Goal: Complete Application Form: Complete application form

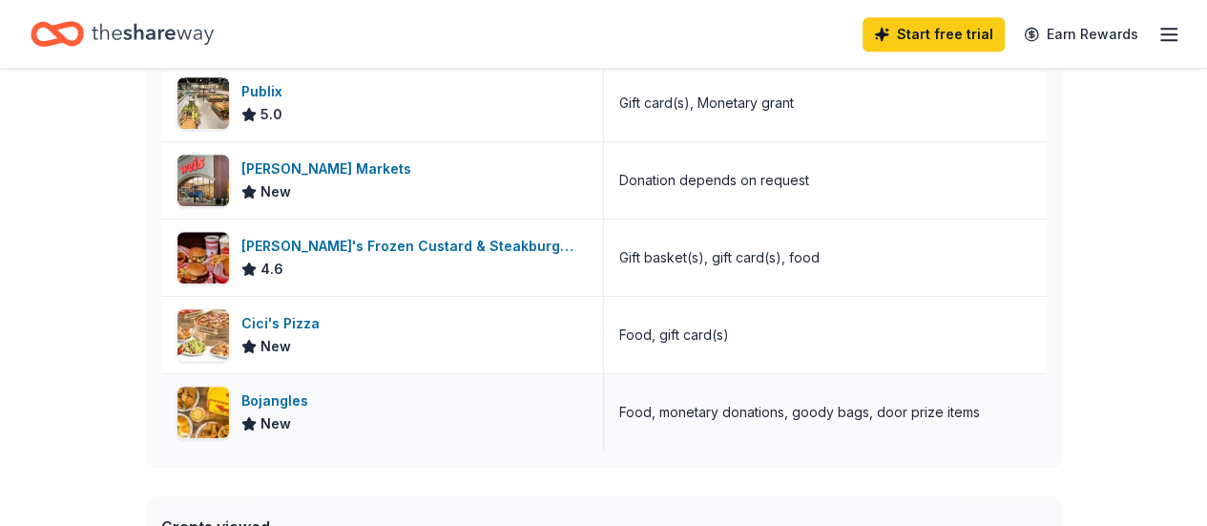
scroll to position [477, 0]
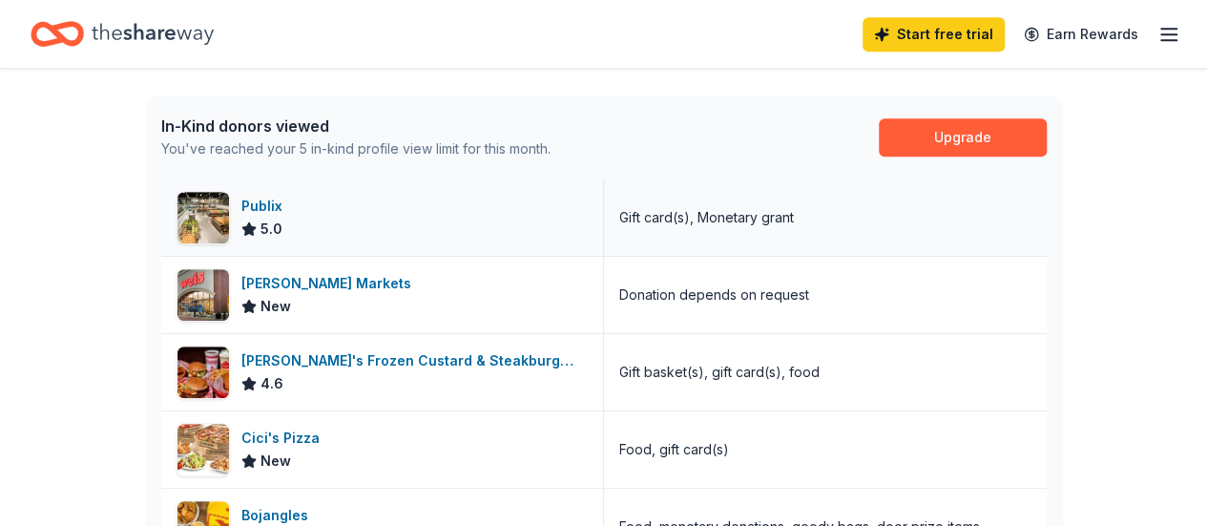
click at [189, 203] on img at bounding box center [203, 218] width 52 height 52
click at [217, 202] on img at bounding box center [203, 218] width 52 height 52
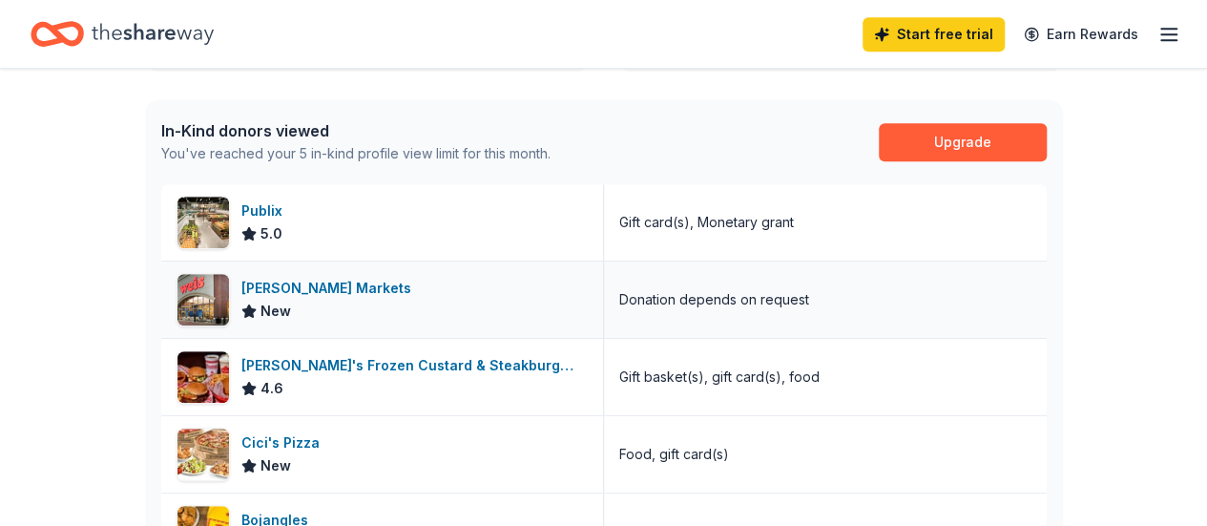
scroll to position [572, 0]
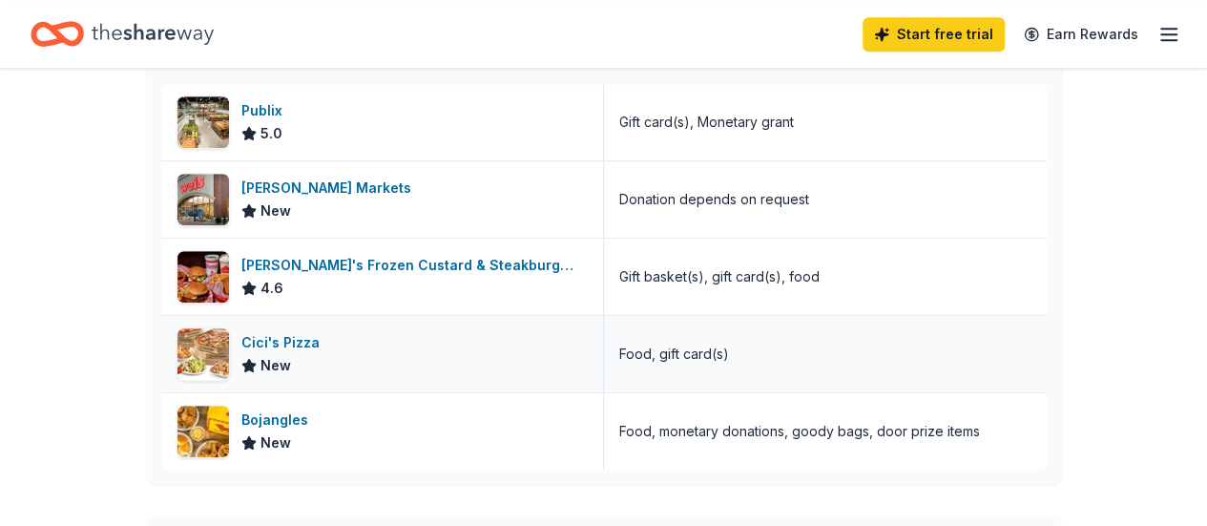
click at [450, 348] on div "Cici's Pizza New" at bounding box center [382, 354] width 443 height 76
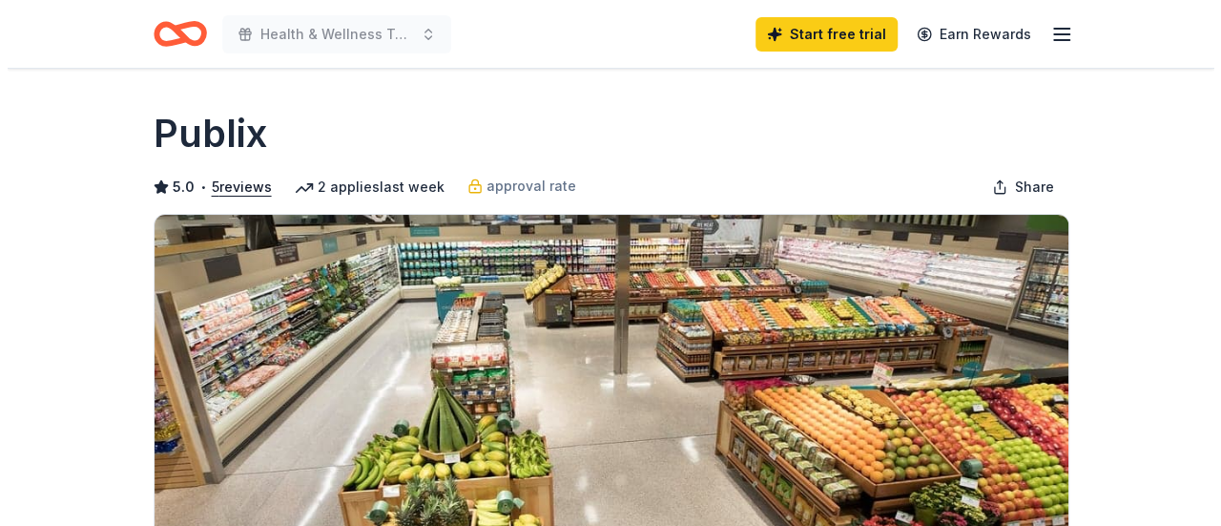
scroll to position [286, 0]
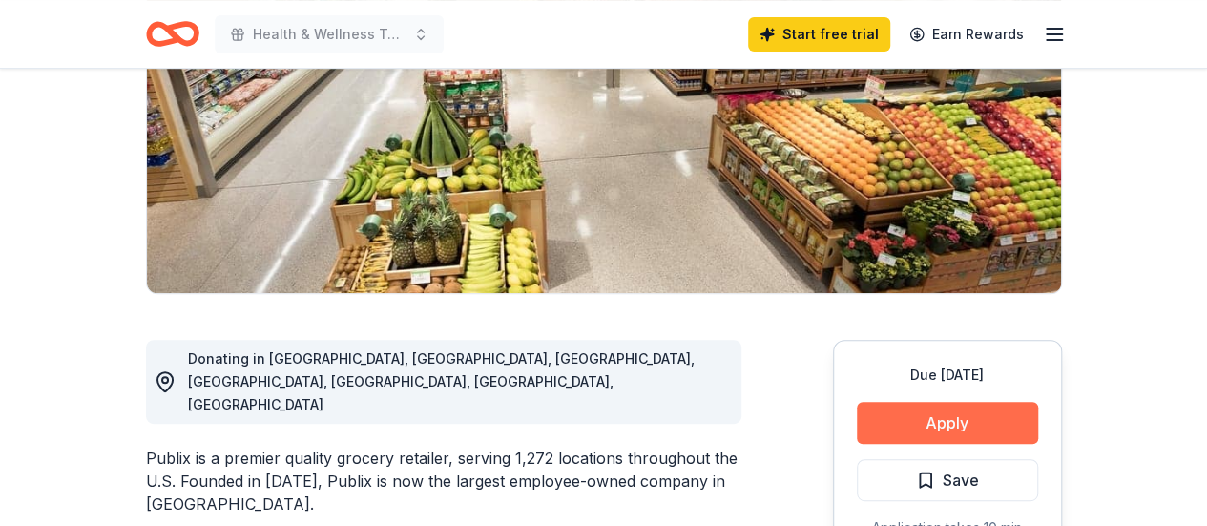
click at [911, 405] on button "Apply" at bounding box center [947, 423] width 181 height 42
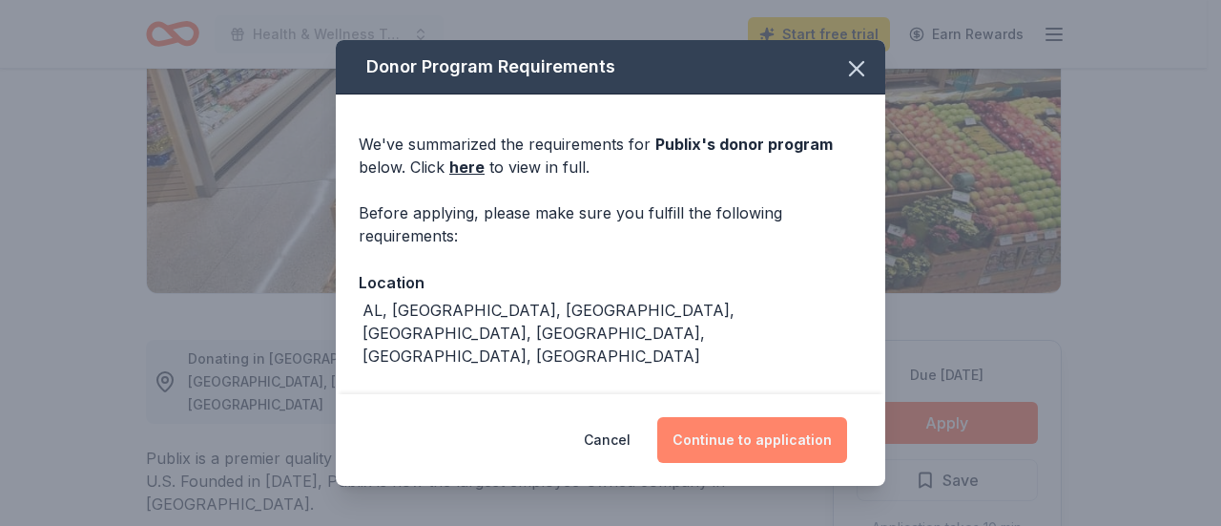
click at [778, 430] on button "Continue to application" at bounding box center [752, 440] width 190 height 46
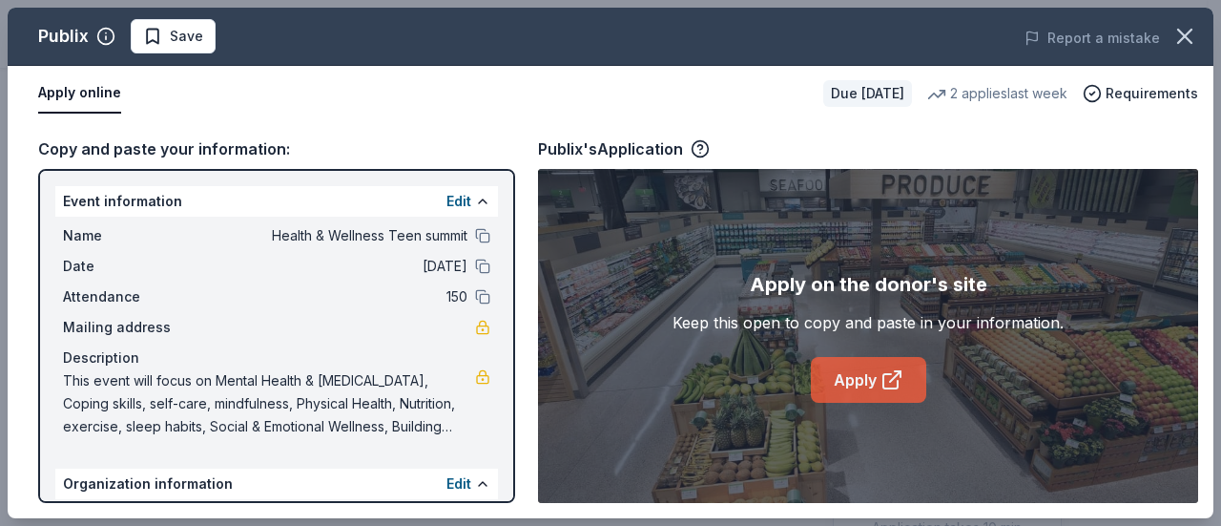
click at [835, 377] on link "Apply" at bounding box center [868, 380] width 115 height 46
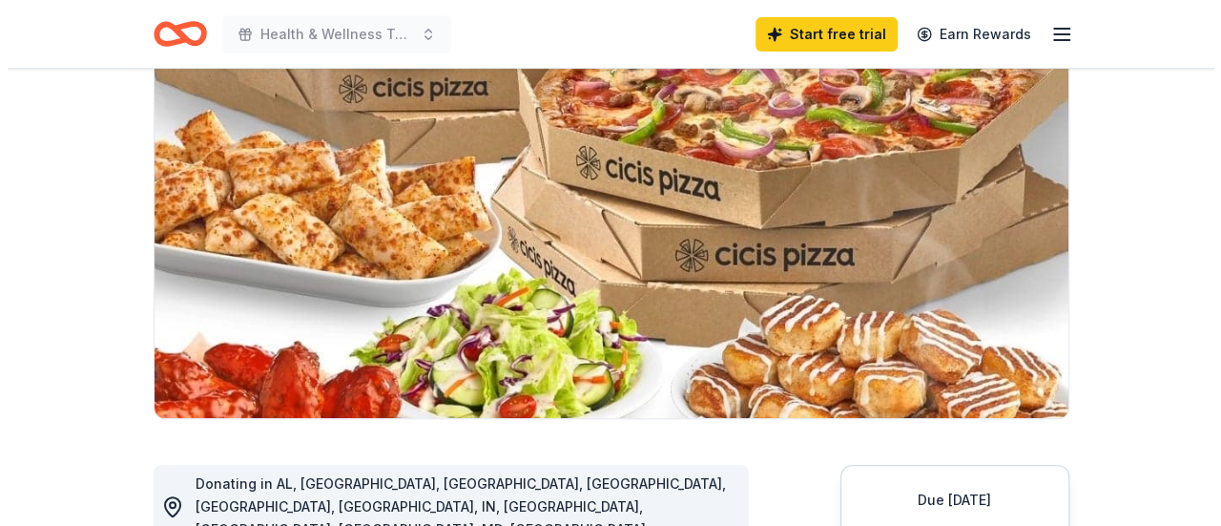
scroll to position [382, 0]
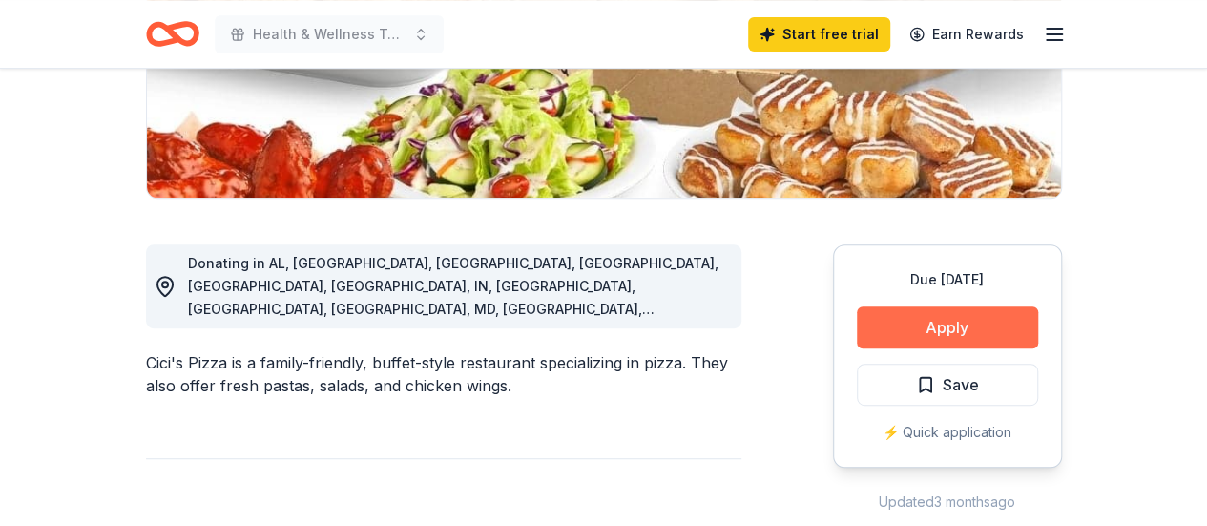
click at [913, 327] on button "Apply" at bounding box center [947, 327] width 181 height 42
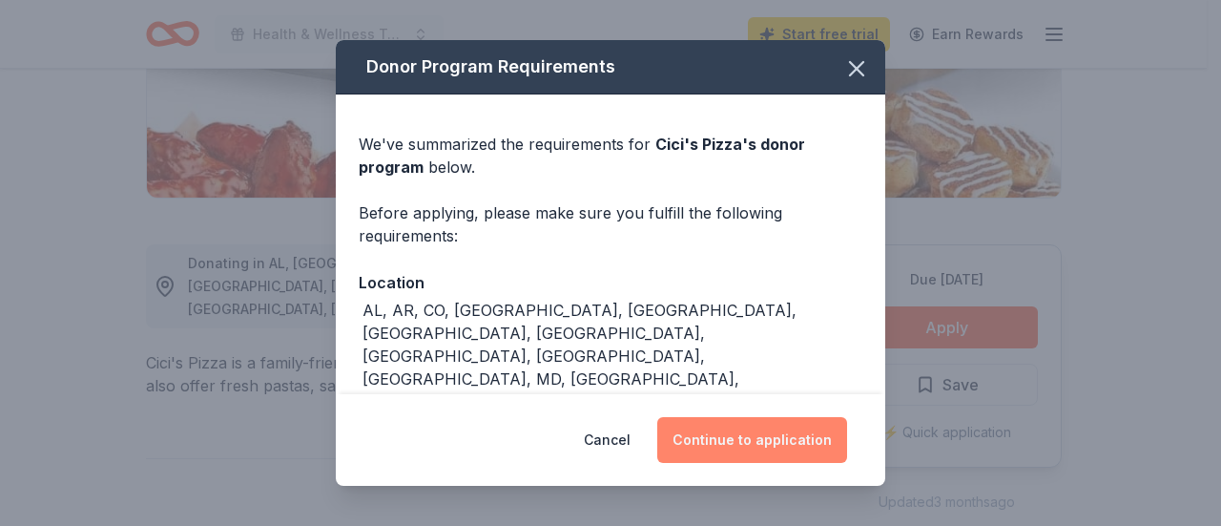
click at [782, 447] on button "Continue to application" at bounding box center [752, 440] width 190 height 46
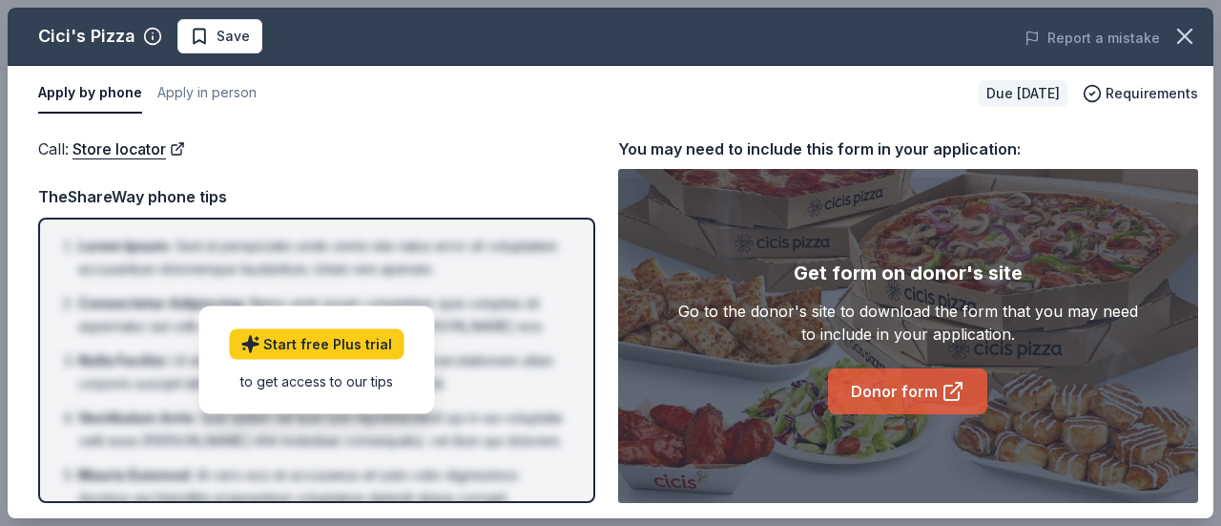
click at [878, 405] on link "Donor form" at bounding box center [907, 391] width 159 height 46
